Goal: Task Accomplishment & Management: Manage account settings

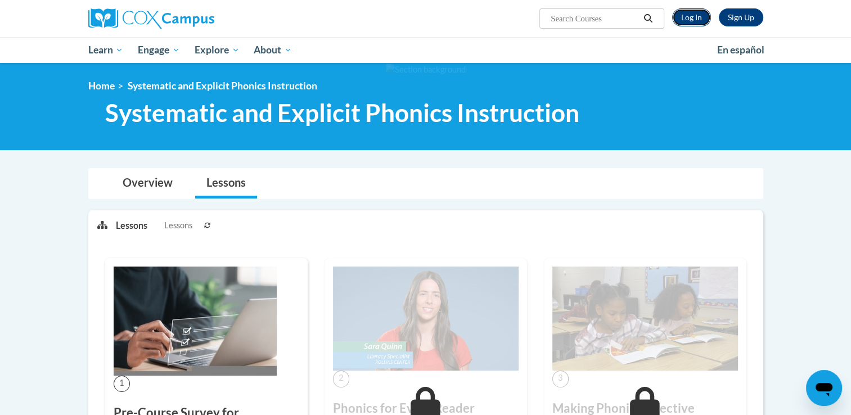
click at [688, 21] on link "Log In" at bounding box center [691, 17] width 39 height 18
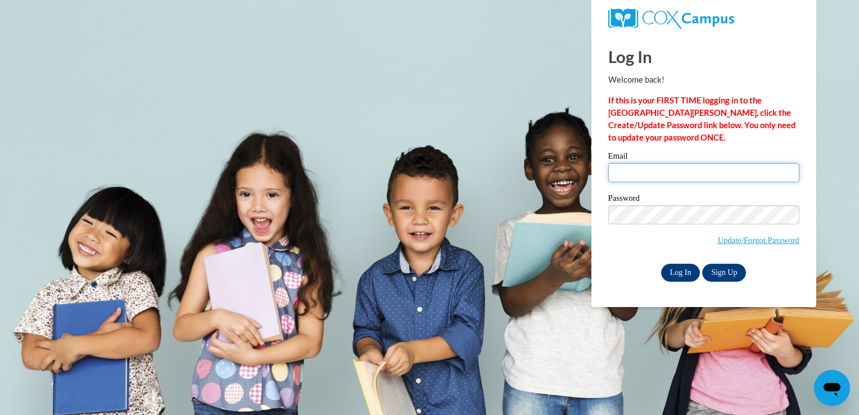
type input "aclark92@student.clayton.edu"
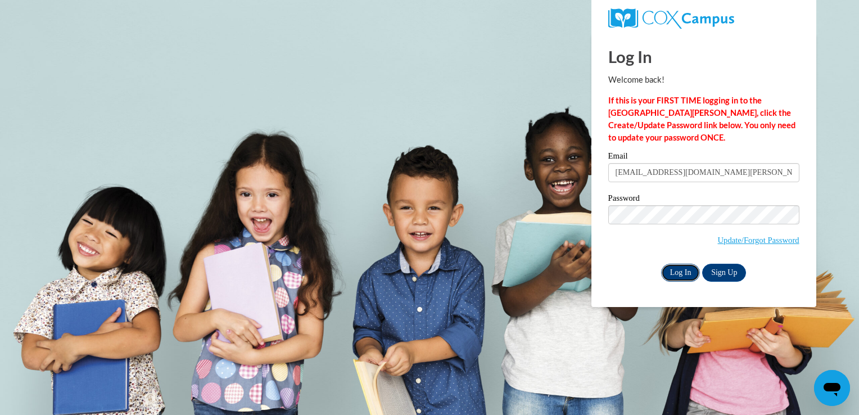
click at [681, 277] on input "Log In" at bounding box center [680, 273] width 39 height 18
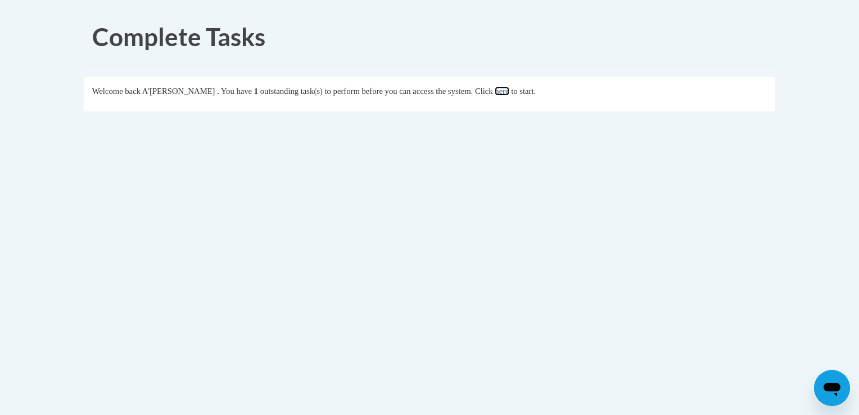
click at [509, 93] on link "here" at bounding box center [502, 91] width 14 height 9
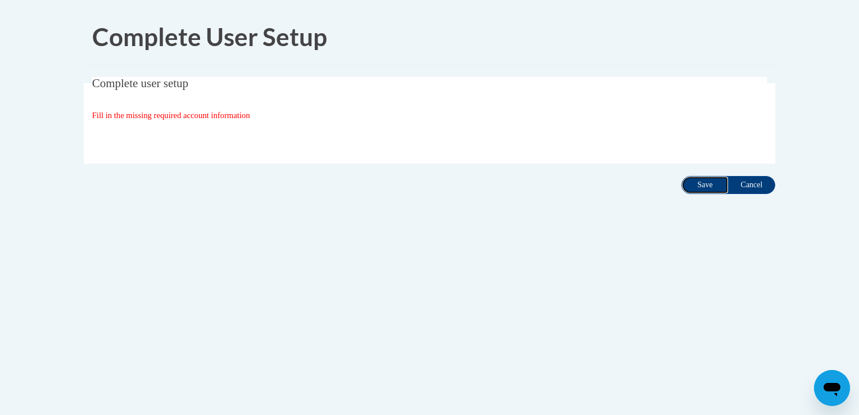
click at [710, 187] on input "Save" at bounding box center [705, 185] width 47 height 18
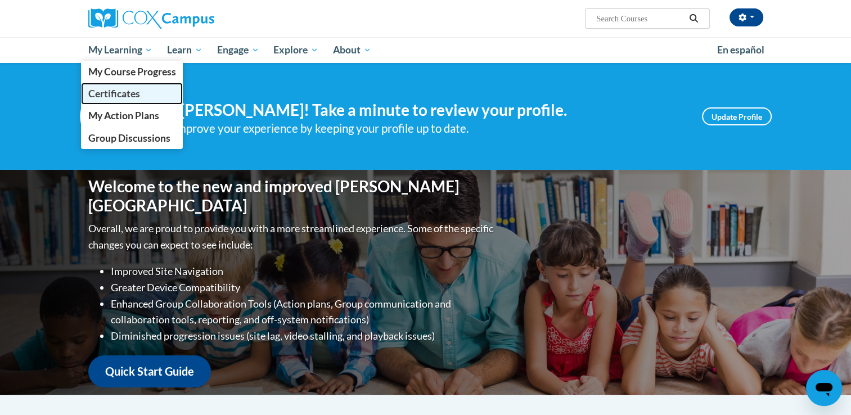
click at [130, 101] on link "Certificates" at bounding box center [132, 94] width 102 height 22
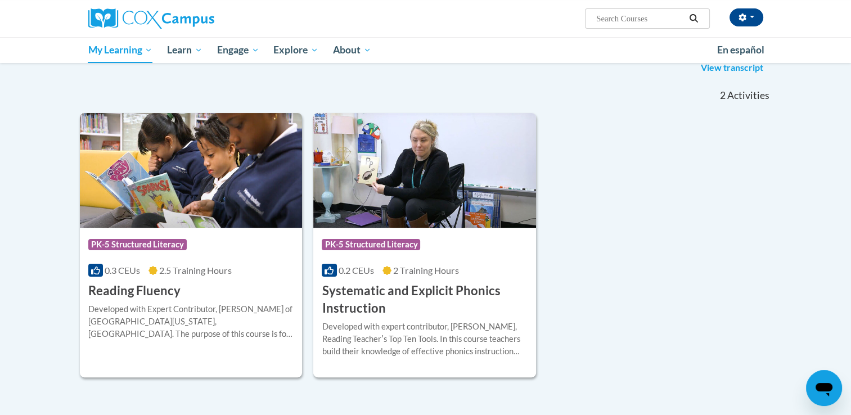
scroll to position [157, 0]
